Goal: Transaction & Acquisition: Purchase product/service

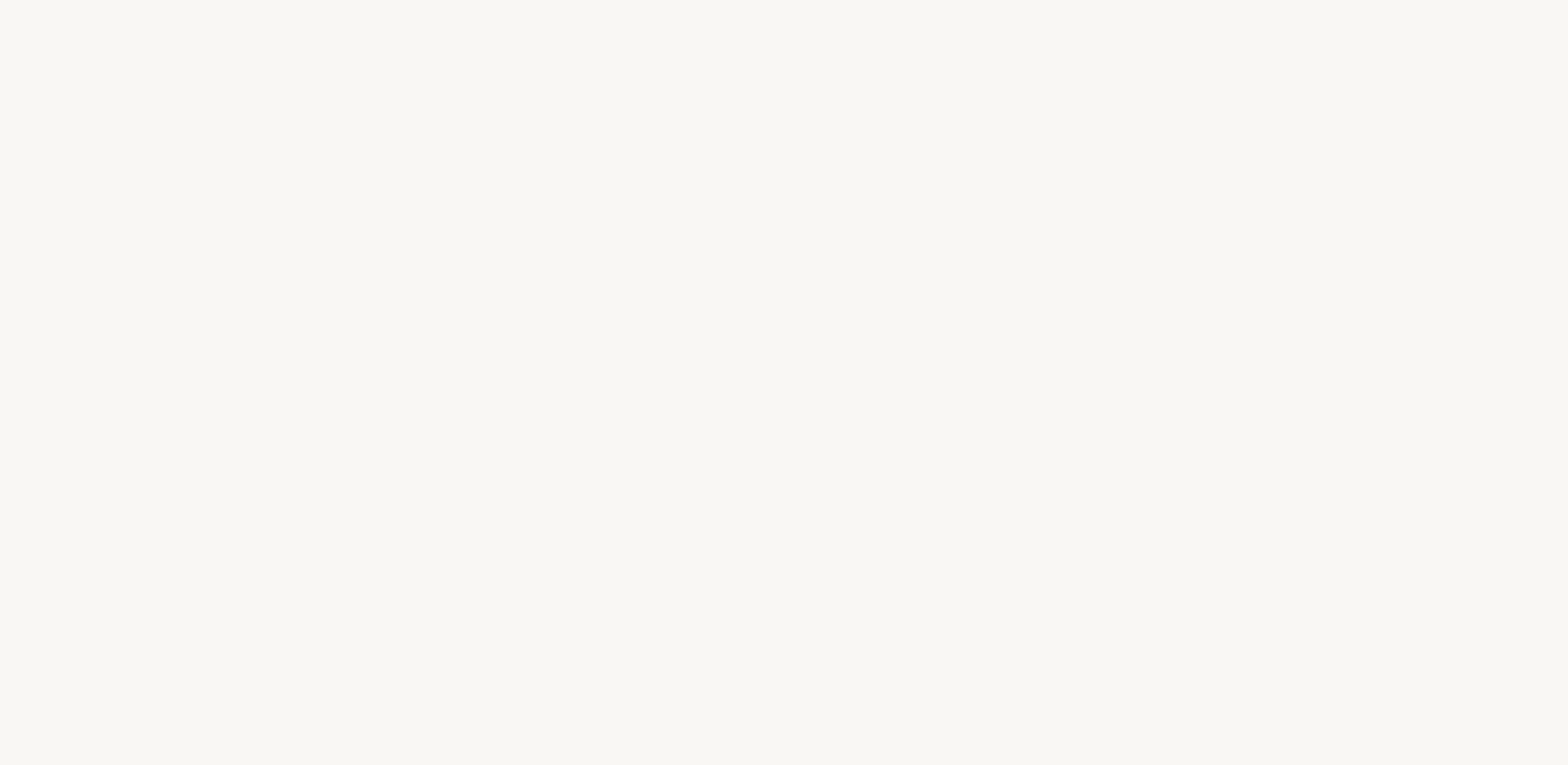
select select "CA"
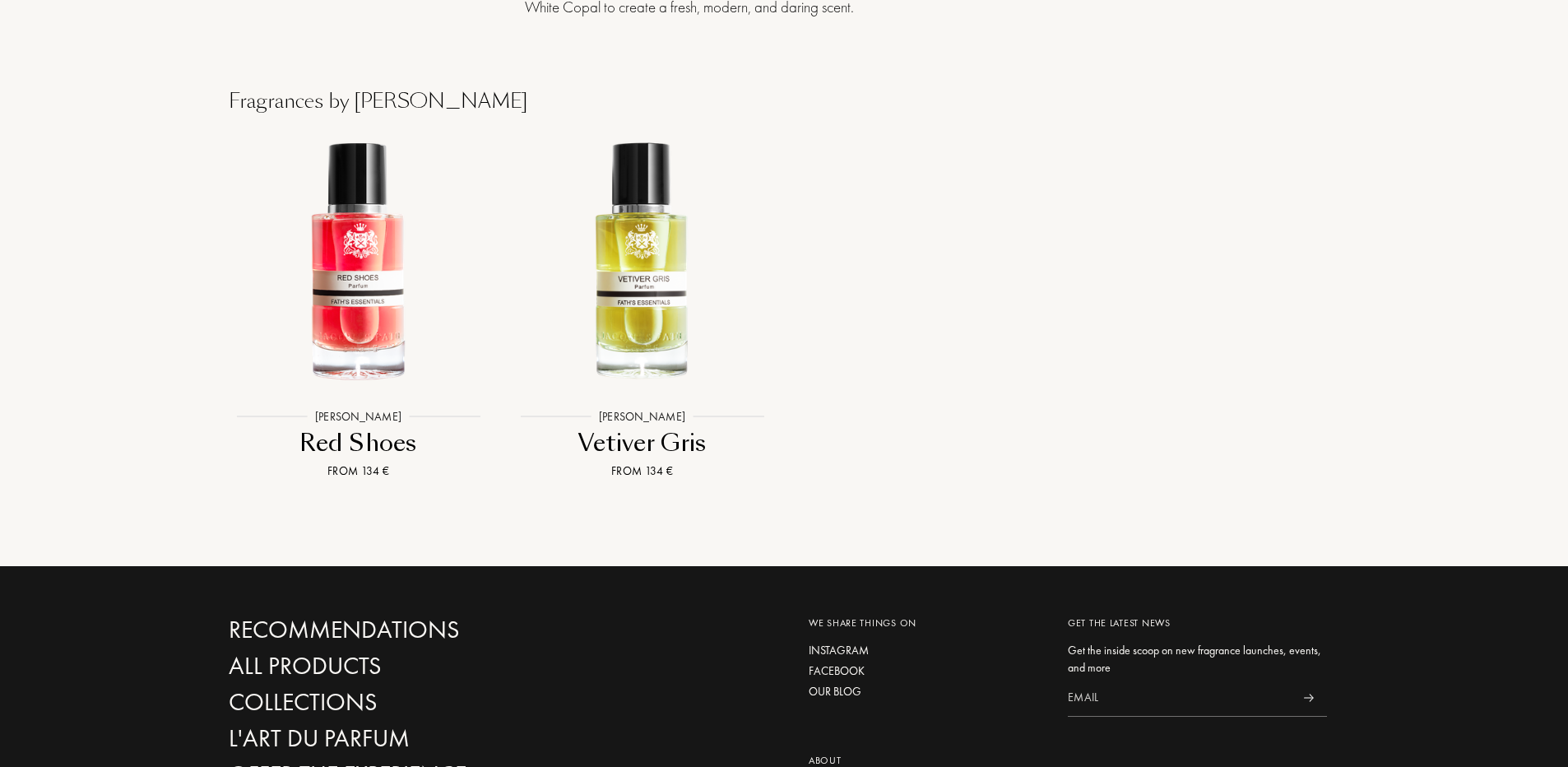
scroll to position [1892, 0]
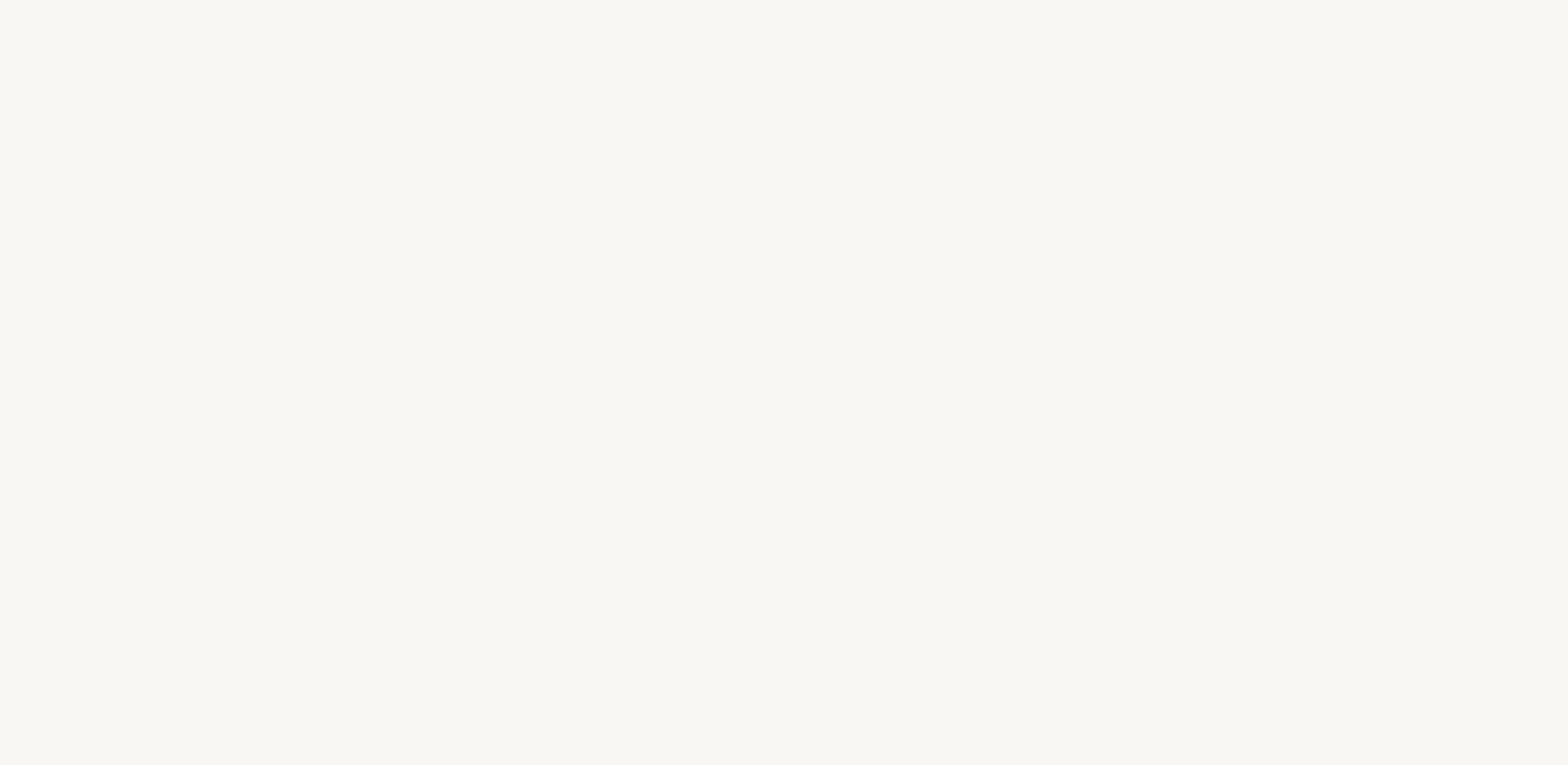
select select "CA"
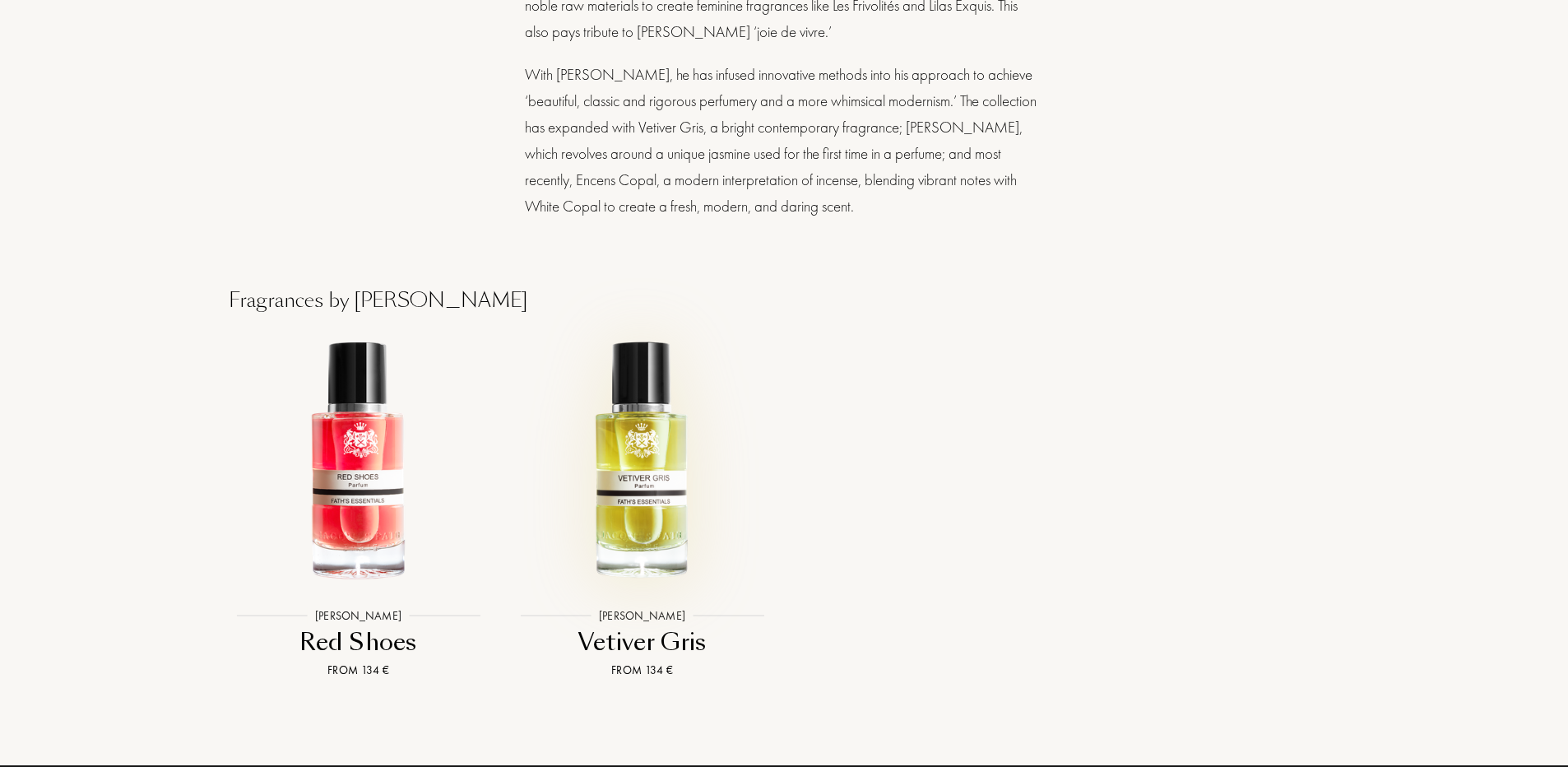
scroll to position [1646, 0]
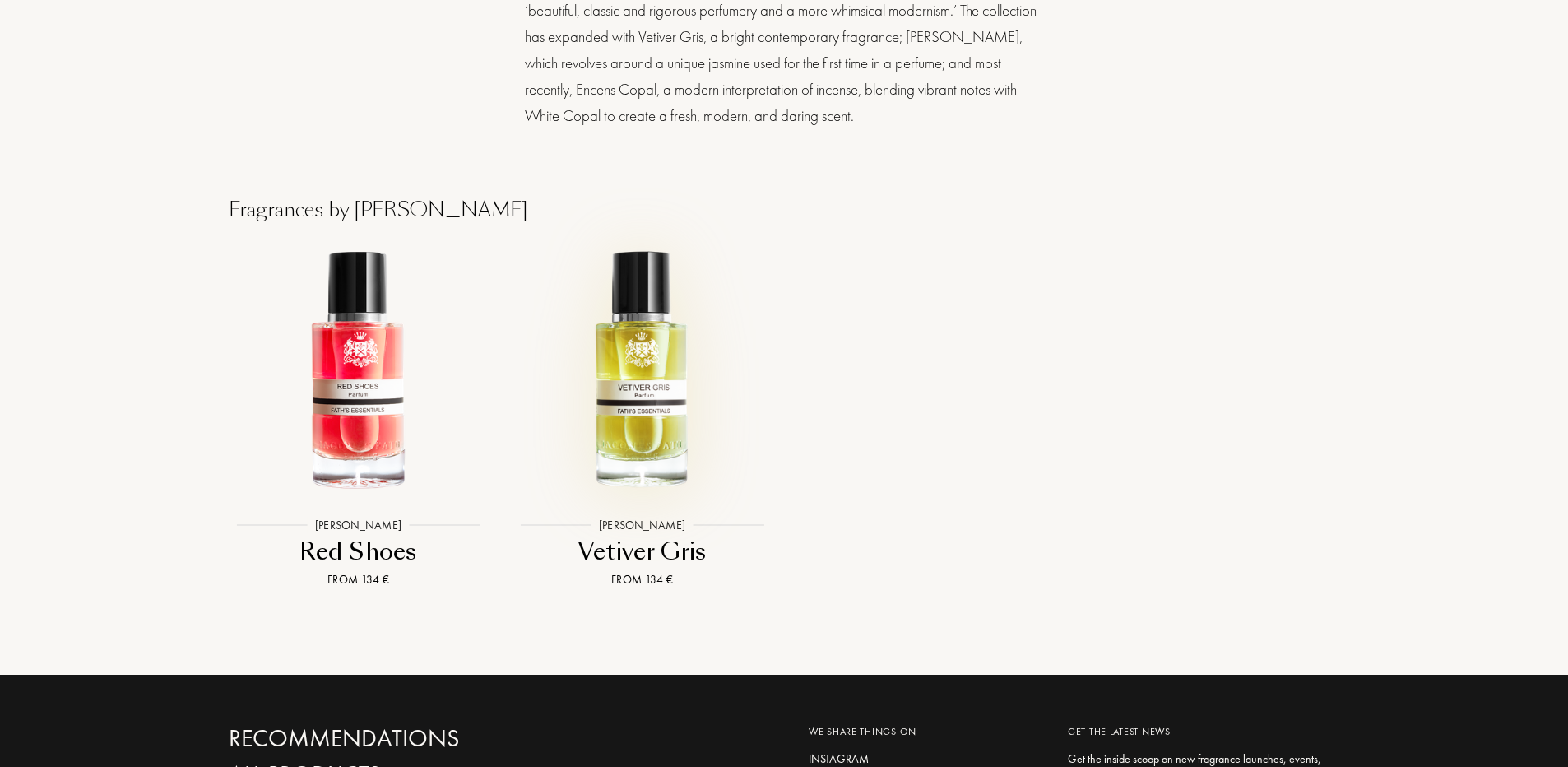
click at [644, 337] on img at bounding box center [642, 370] width 256 height 256
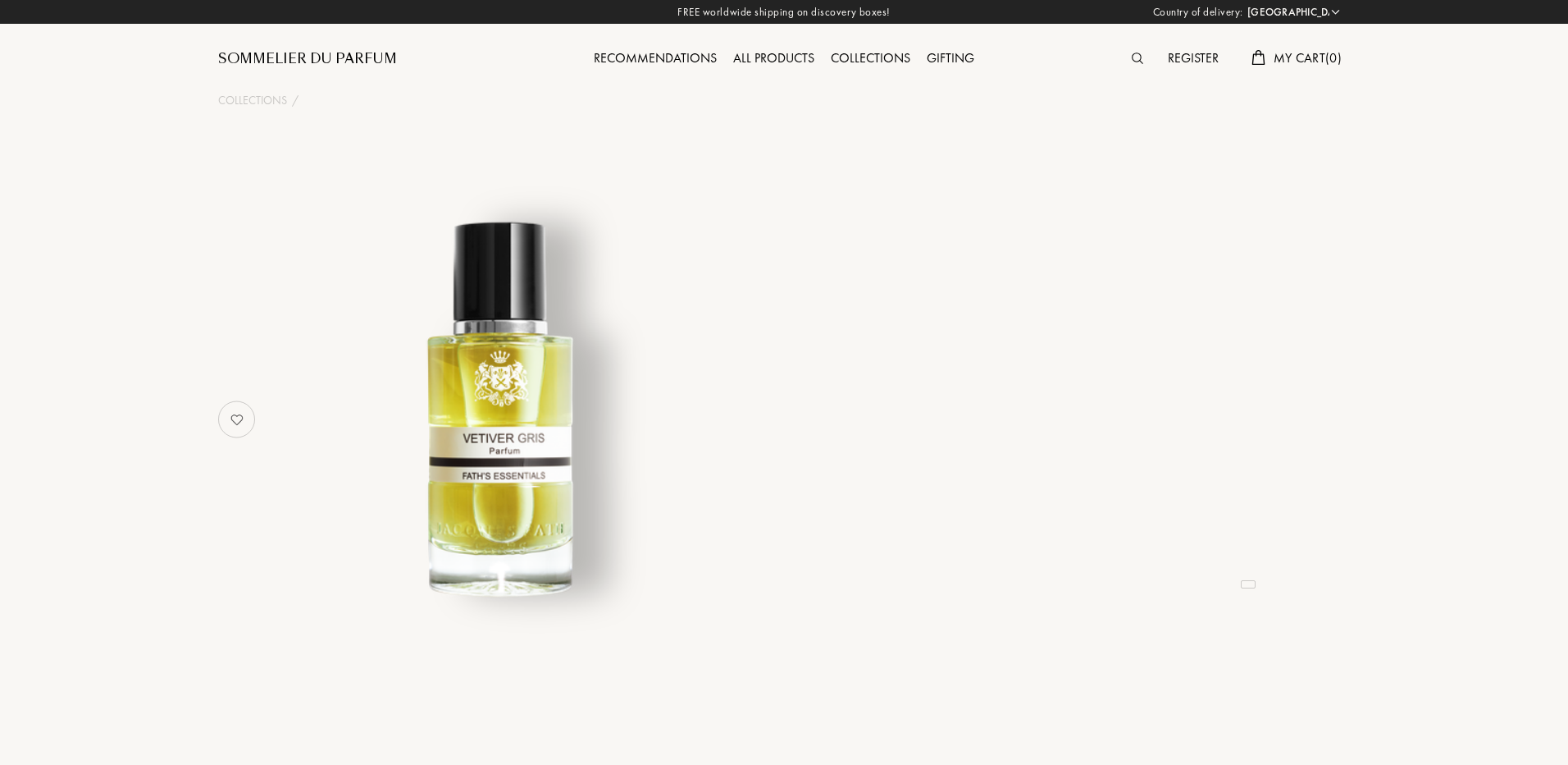
select select "CA"
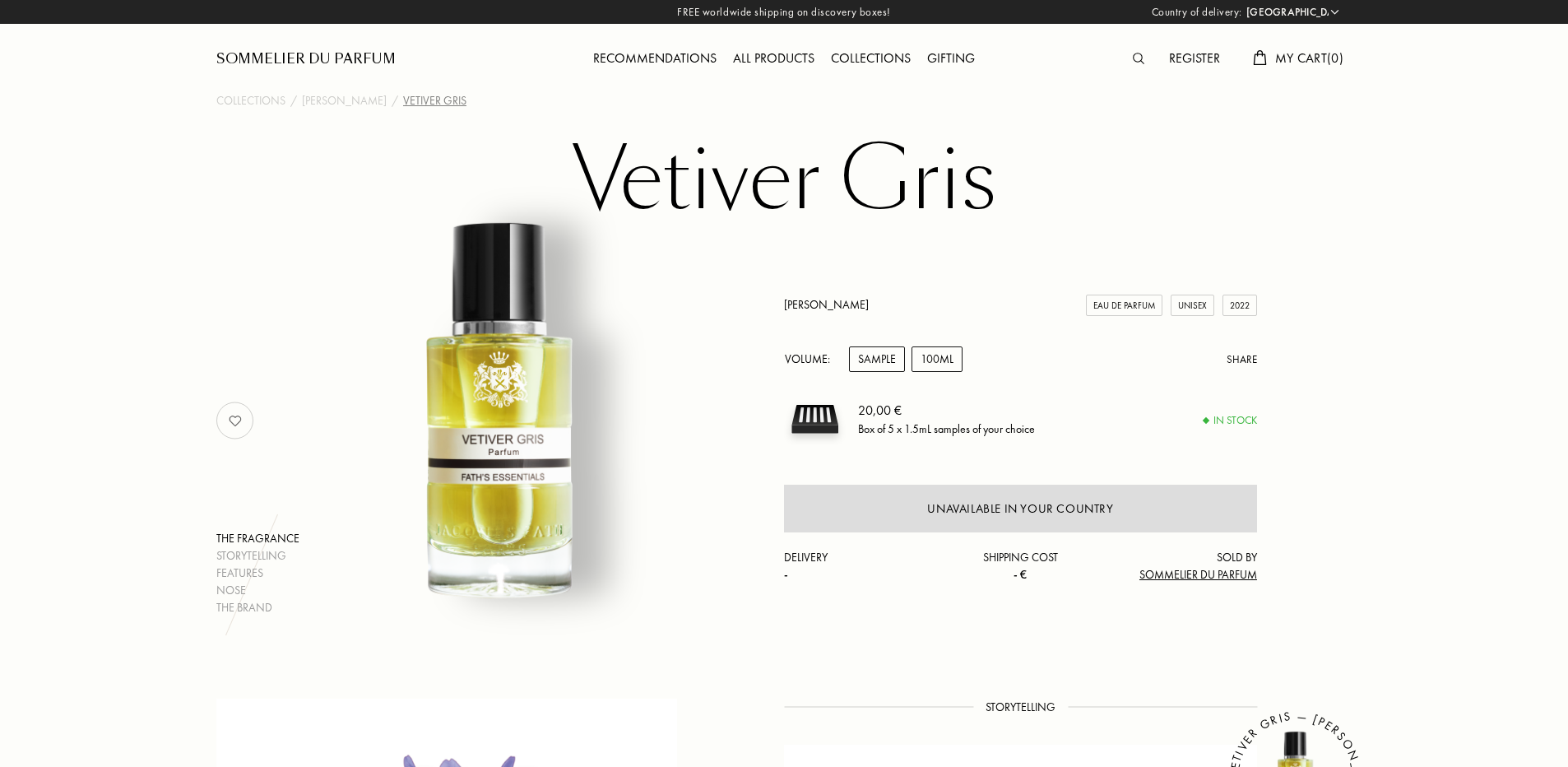
click at [947, 355] on div "100mL" at bounding box center [936, 358] width 51 height 25
click at [870, 361] on div "Sample" at bounding box center [877, 358] width 56 height 25
